Goal: Task Accomplishment & Management: Use online tool/utility

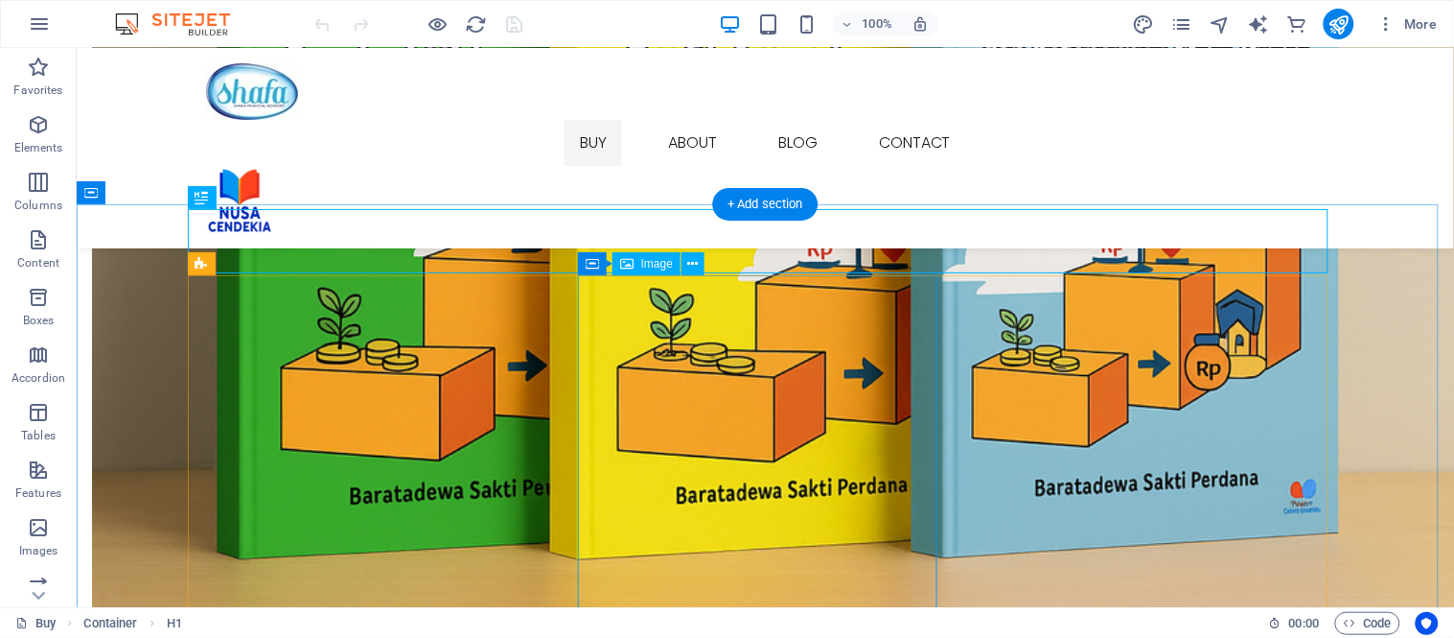
scroll to position [532, 0]
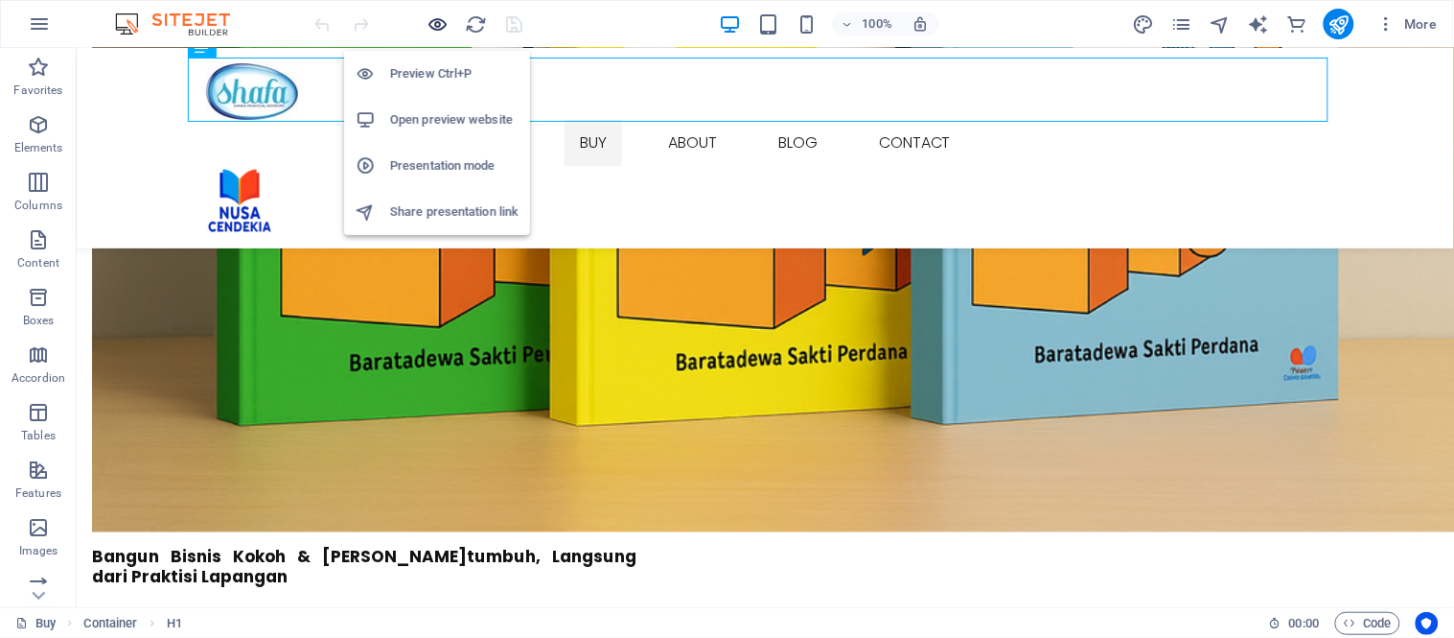
click at [429, 25] on icon "button" at bounding box center [439, 24] width 22 height 22
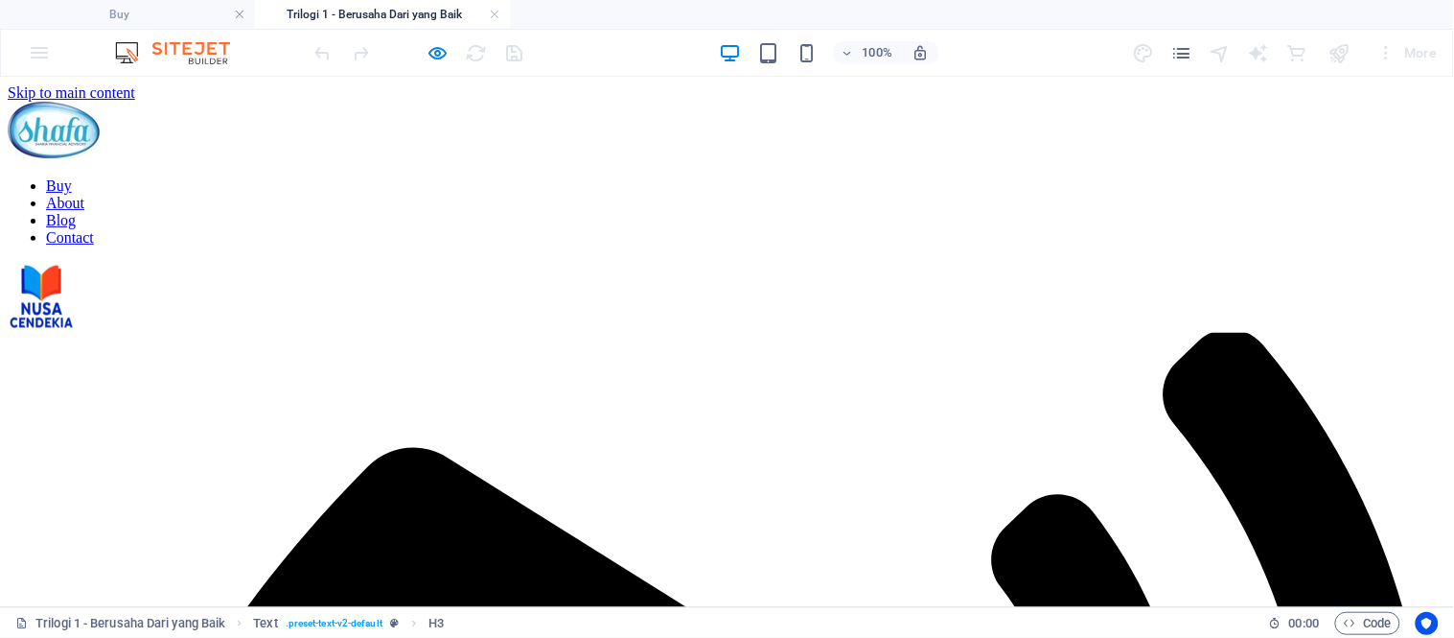
scroll to position [0, 0]
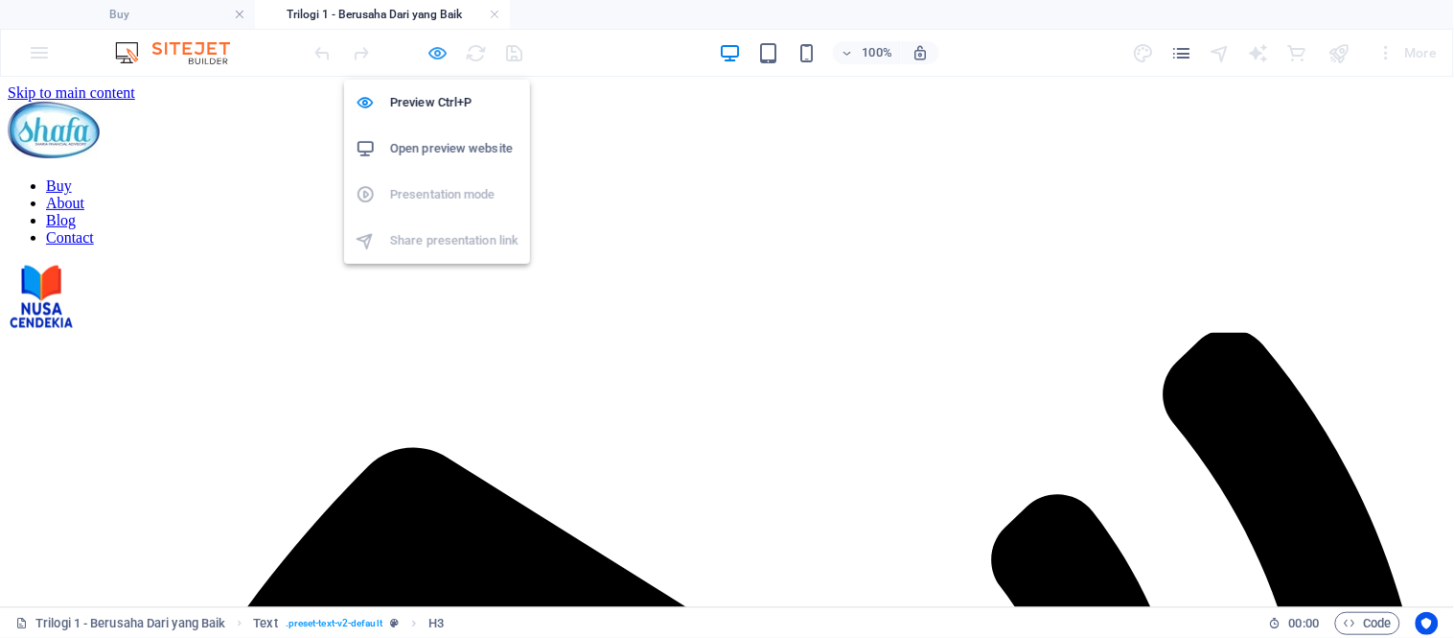
click at [428, 58] on icon "button" at bounding box center [439, 53] width 22 height 22
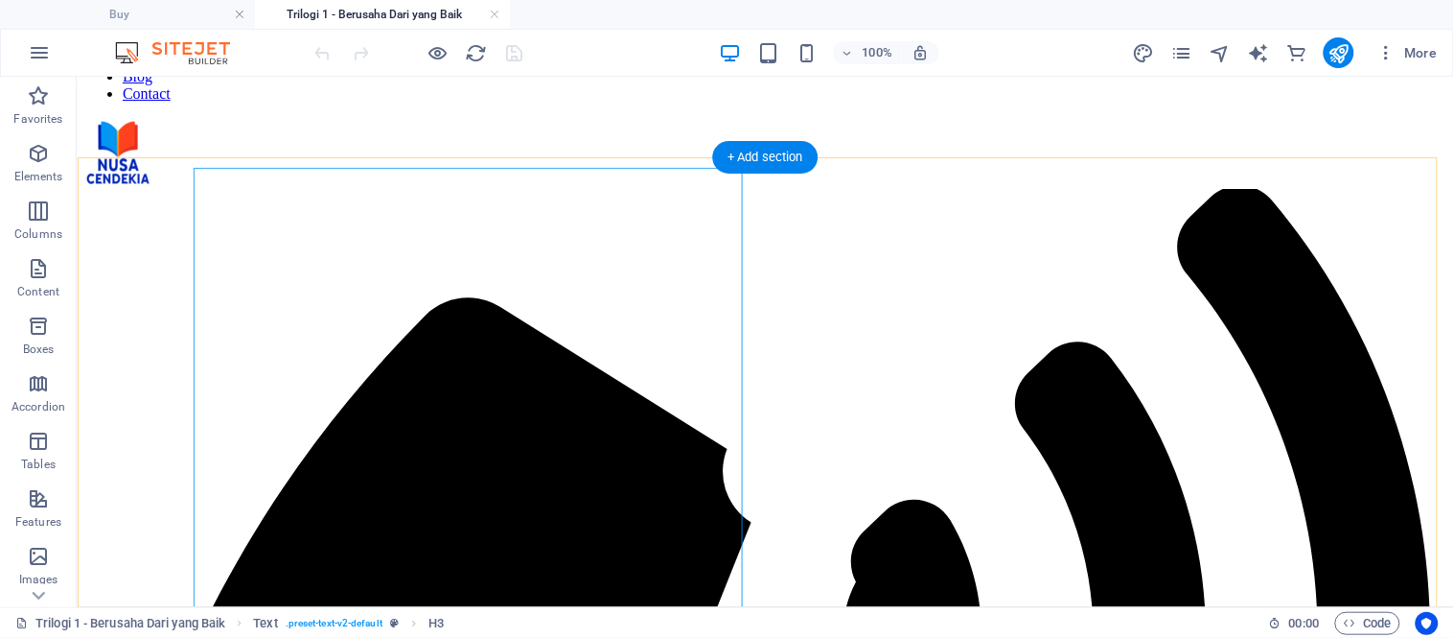
scroll to position [374, 0]
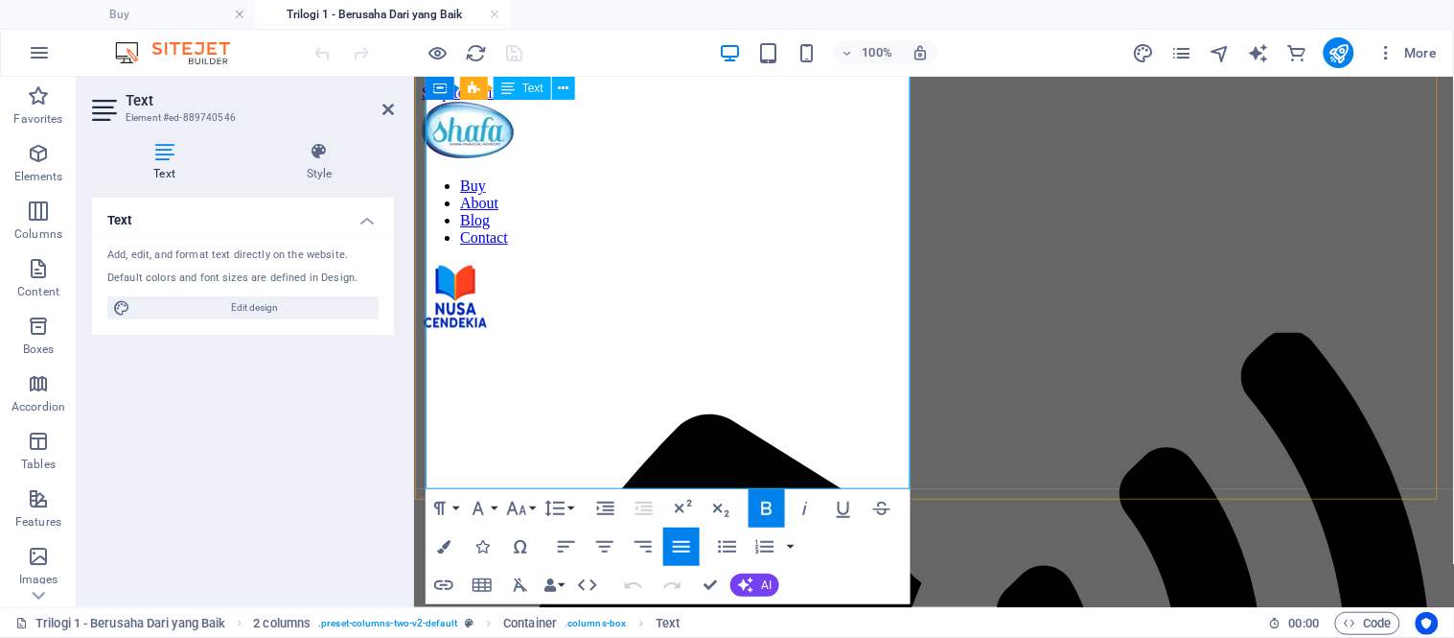
scroll to position [385, 0]
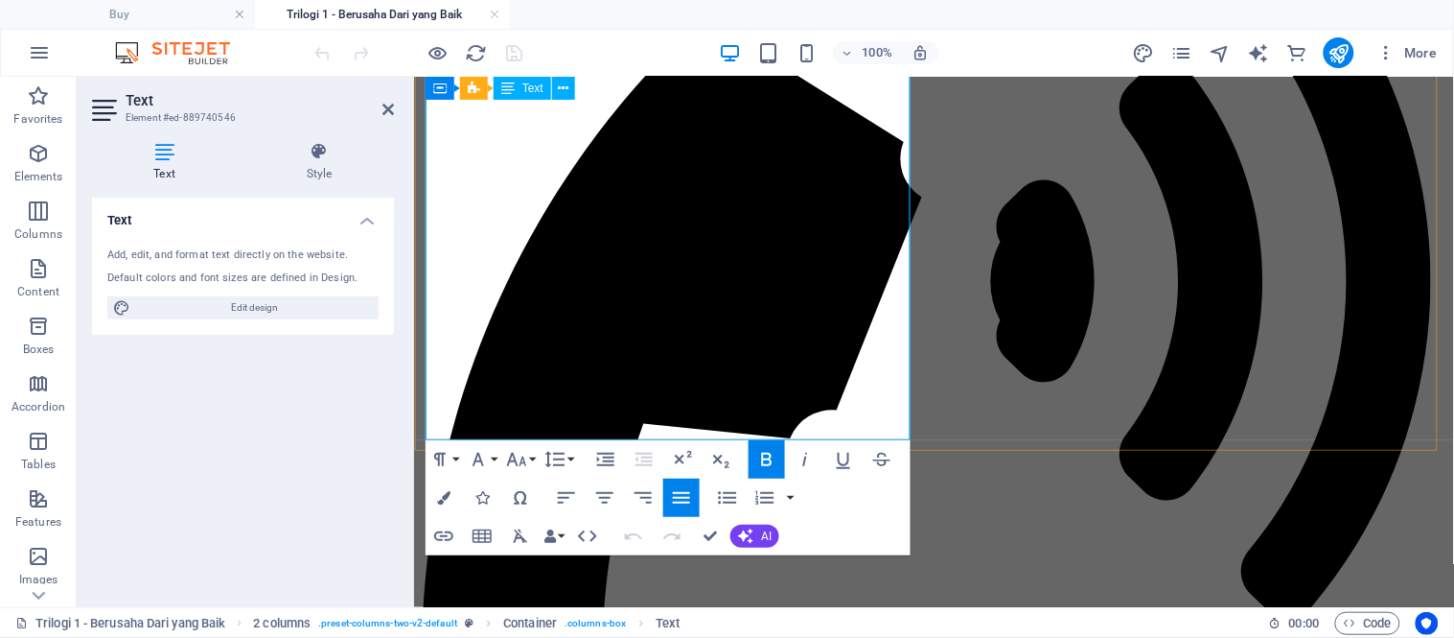
drag, startPoint x: 431, startPoint y: 409, endPoint x: 571, endPoint y: 419, distance: 140.3
drag, startPoint x: 427, startPoint y: 406, endPoint x: 600, endPoint y: 421, distance: 174.1
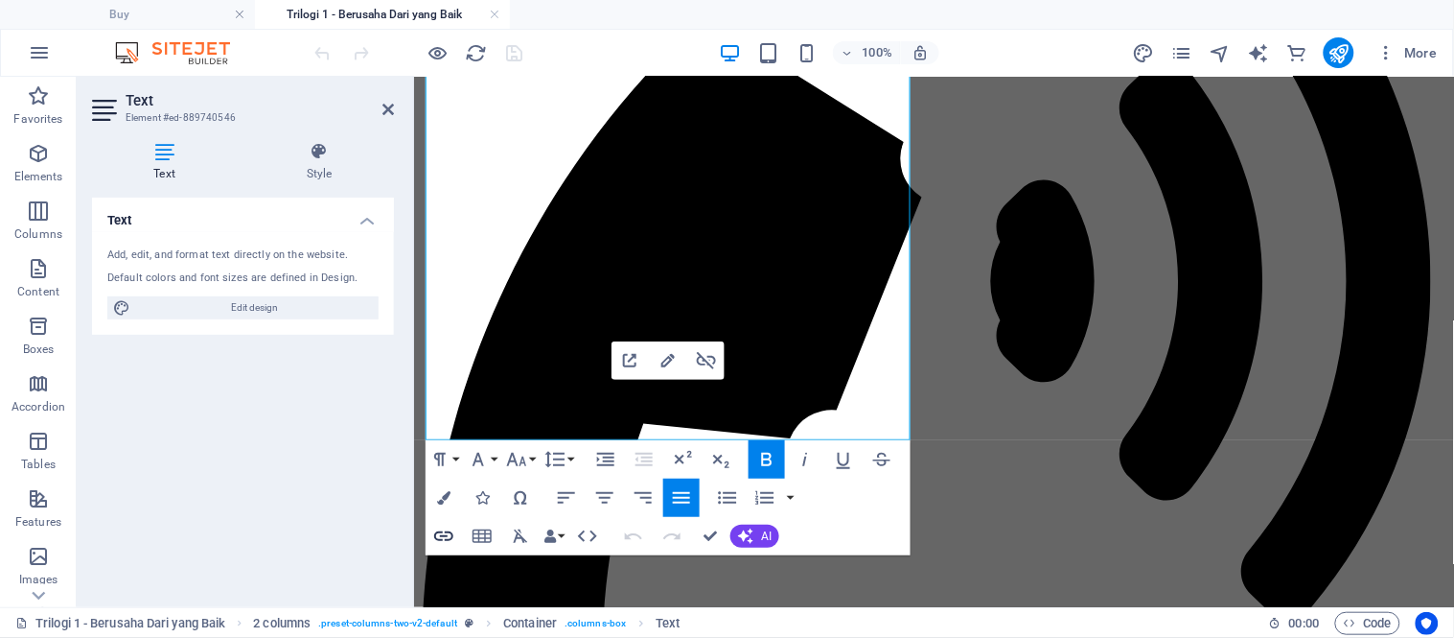
click at [442, 529] on icon "button" at bounding box center [443, 535] width 23 height 23
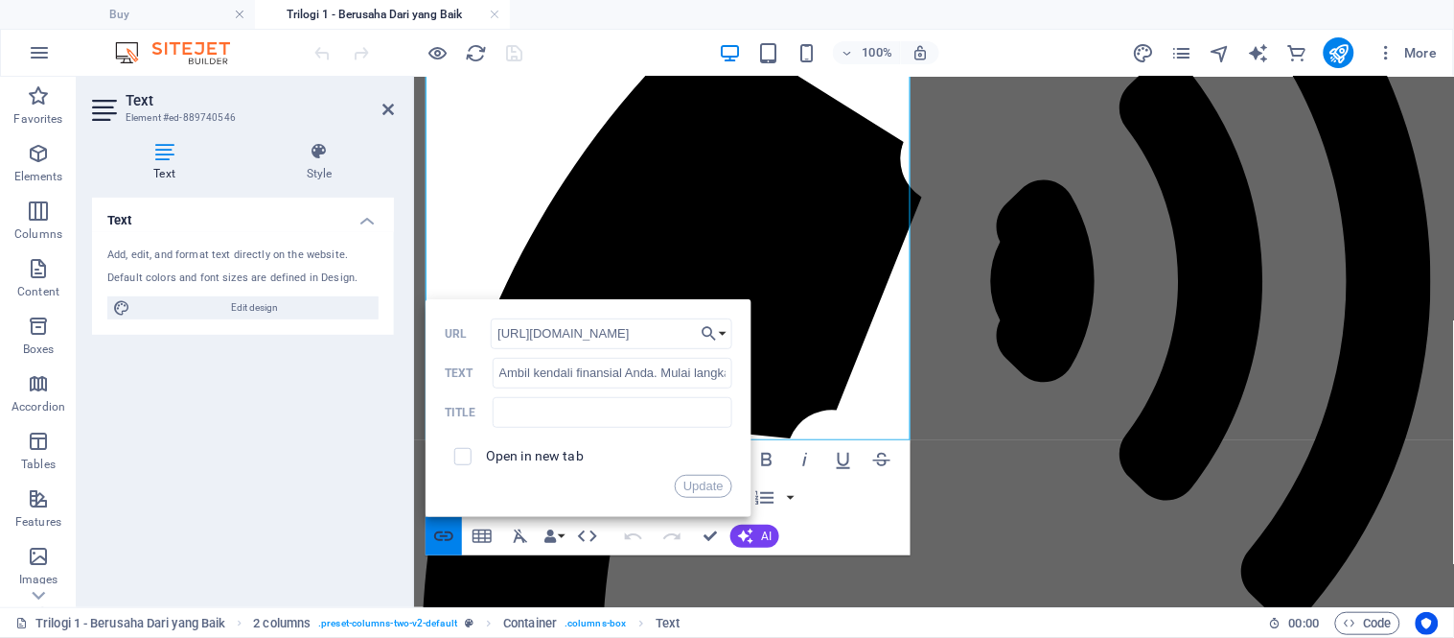
scroll to position [0, 24]
click at [554, 332] on input "[URL][DOMAIN_NAME]" at bounding box center [612, 333] width 242 height 31
type input "[URL][DOMAIN_NAME]"
click at [688, 476] on button "Update" at bounding box center [704, 486] width 58 height 23
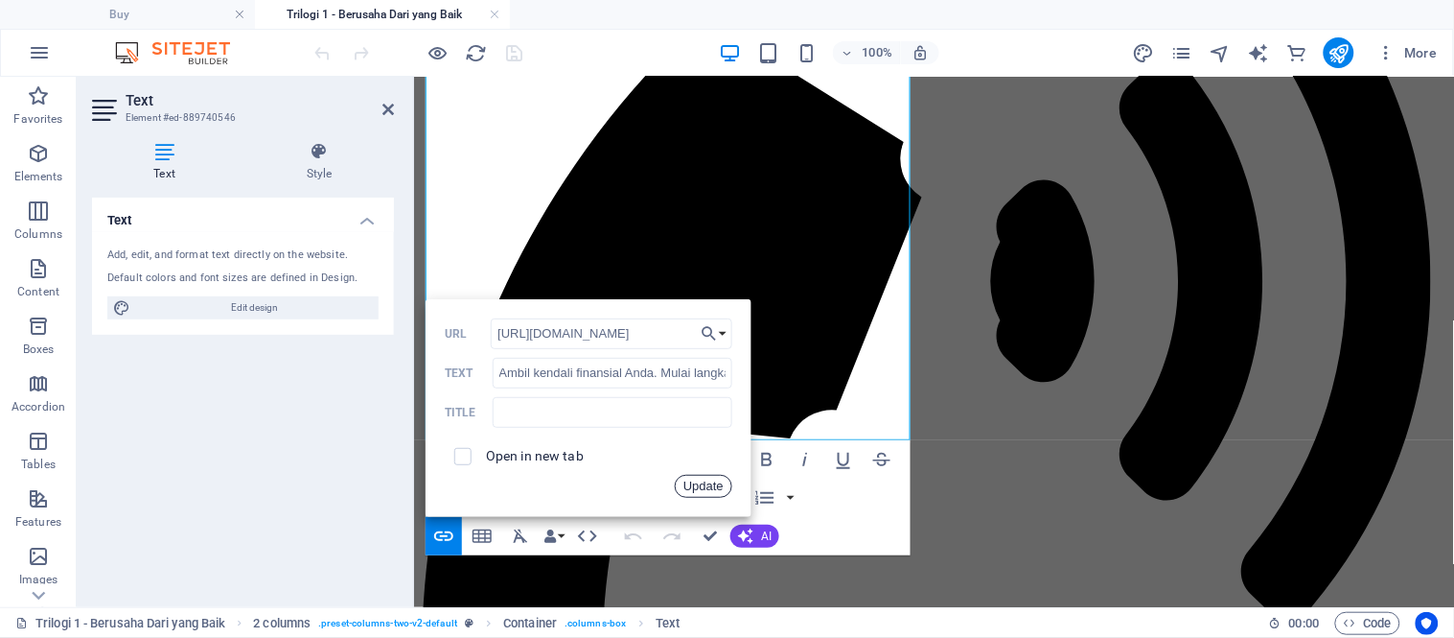
scroll to position [0, 0]
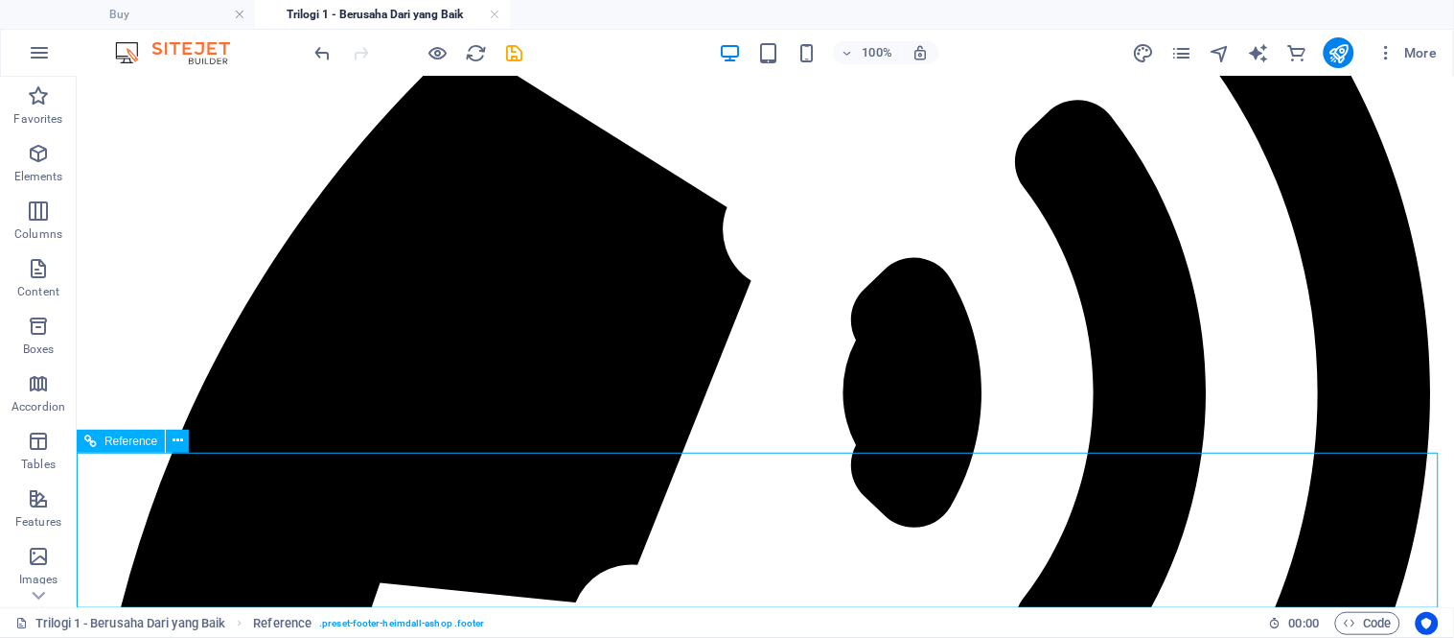
scroll to position [374, 0]
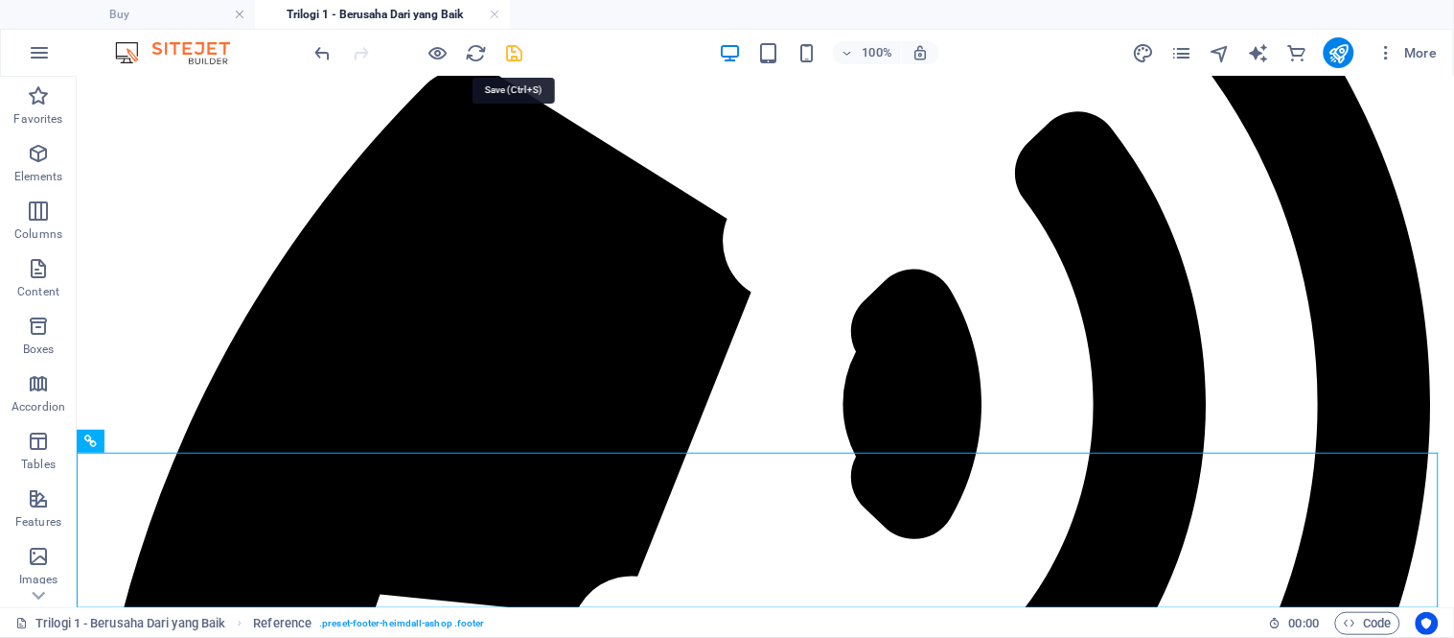
click at [521, 42] on icon "save" at bounding box center [515, 53] width 22 height 22
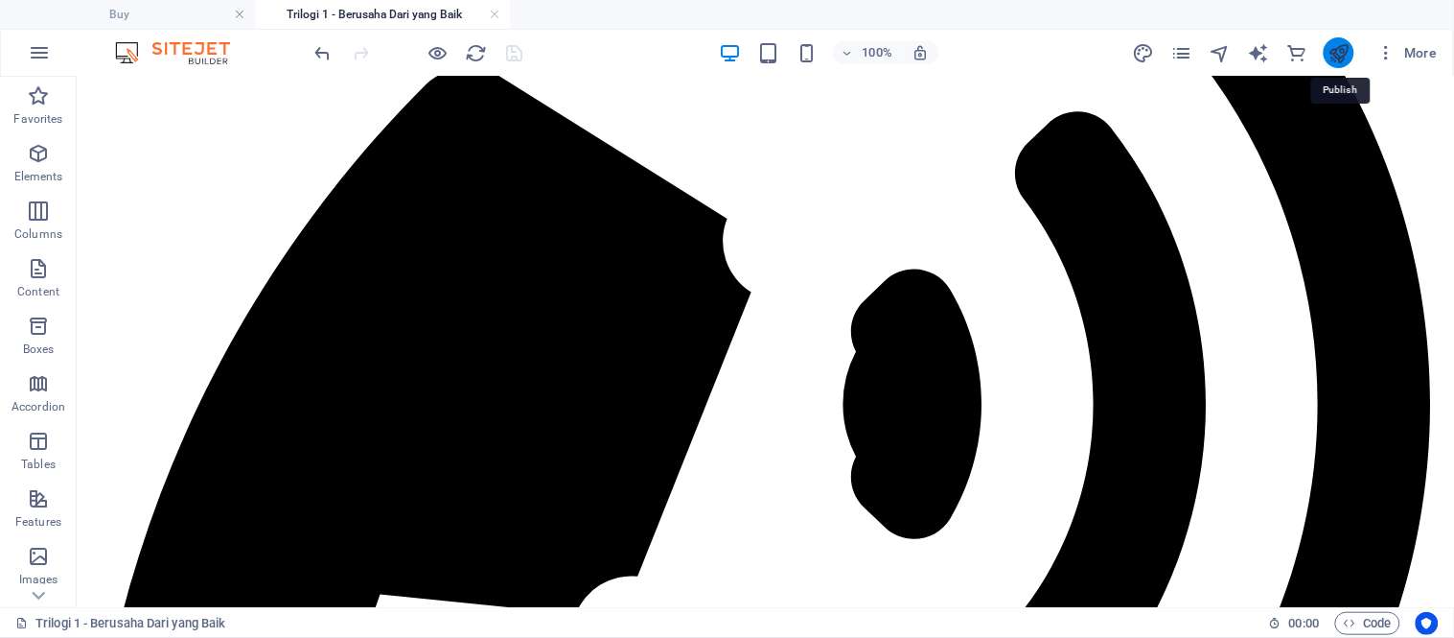
click at [1334, 42] on icon "publish" at bounding box center [1339, 53] width 22 height 22
